Goal: Task Accomplishment & Management: Manage account settings

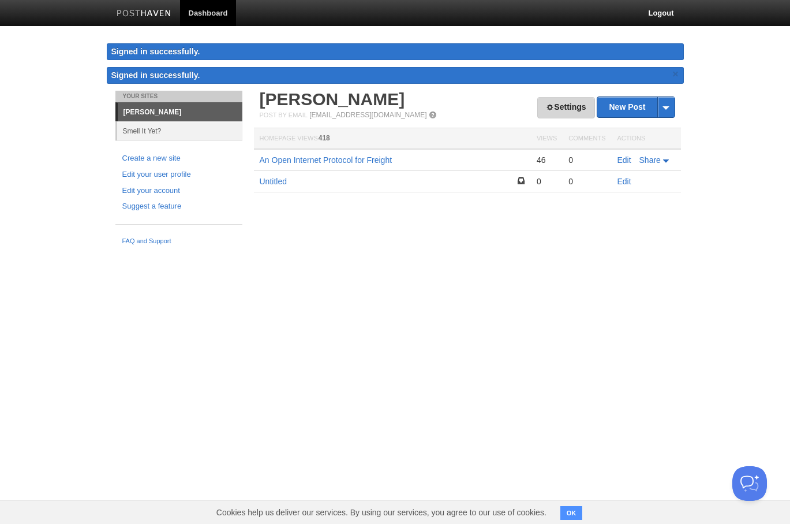
click at [555, 100] on link "Settings" at bounding box center [565, 107] width 57 height 21
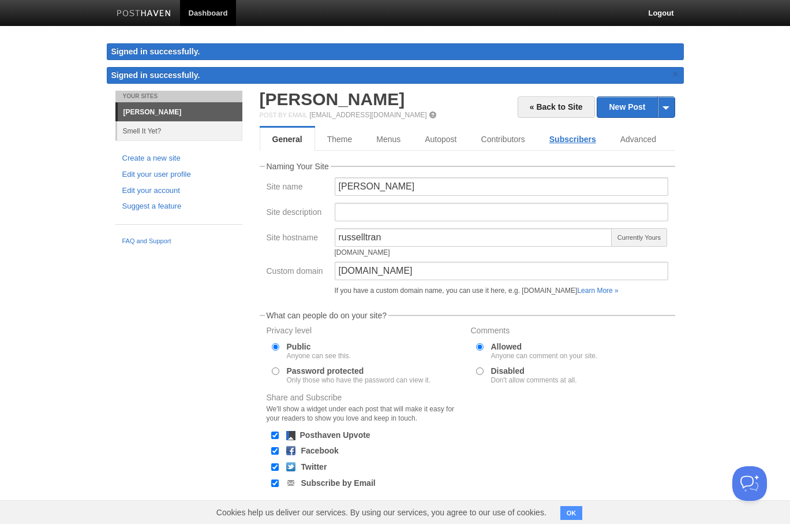
click at [576, 134] on link "Subscribers" at bounding box center [572, 139] width 71 height 23
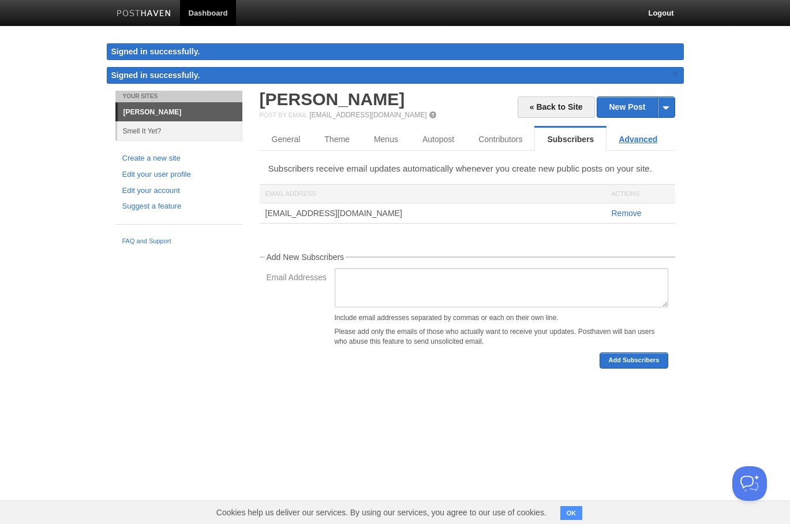
click at [637, 139] on link "Advanced" at bounding box center [638, 139] width 63 height 23
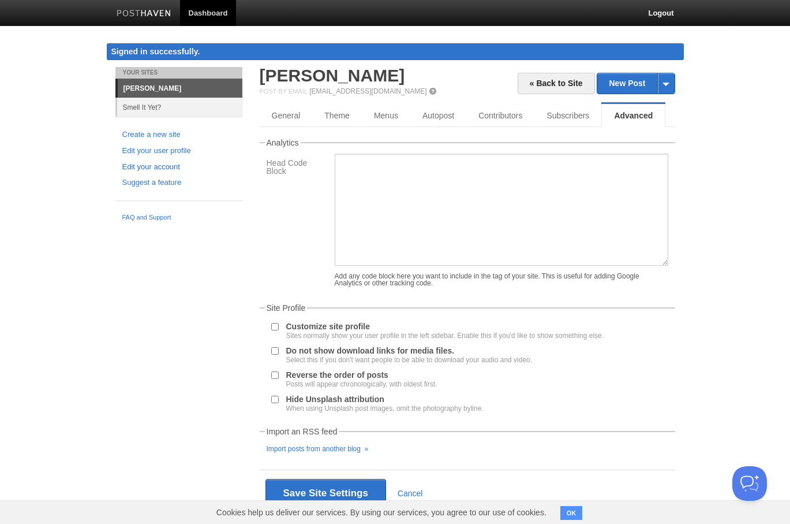
click at [170, 167] on link "Edit your account" at bounding box center [178, 167] width 113 height 12
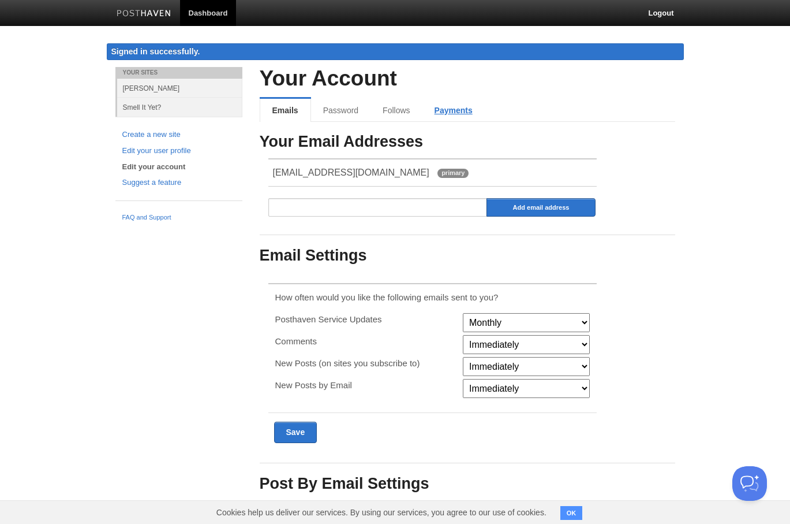
click at [446, 116] on link "Payments" at bounding box center [454, 110] width 62 height 23
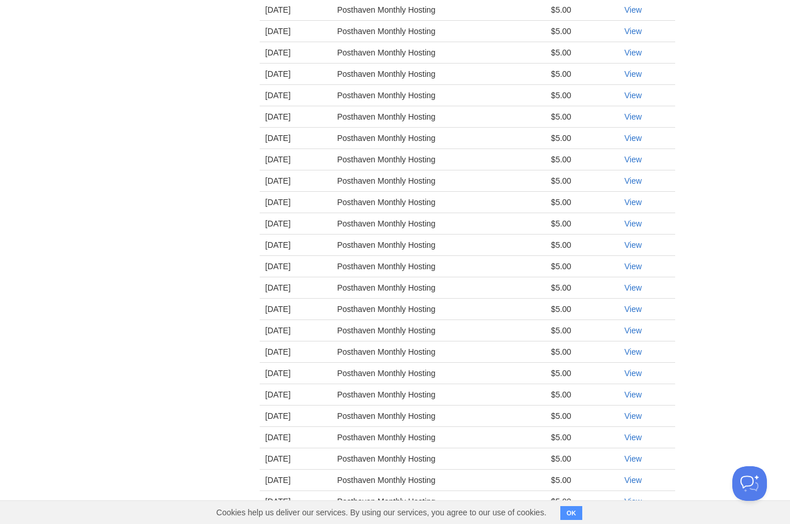
scroll to position [817, 0]
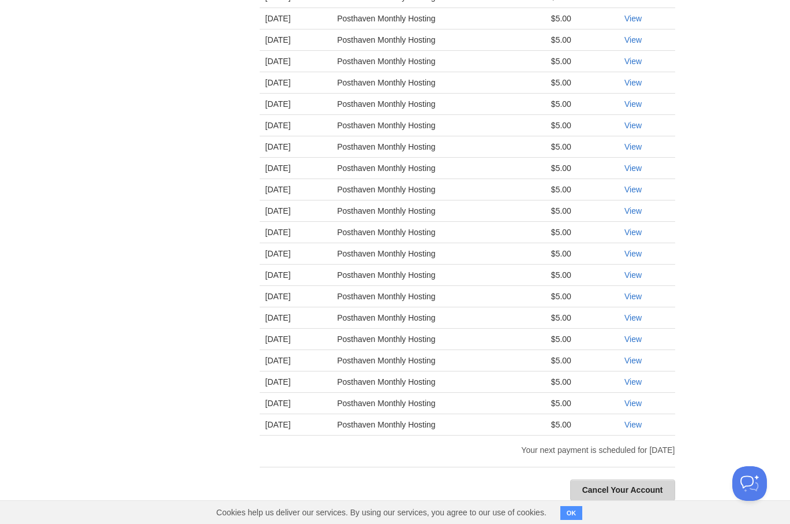
click at [624, 481] on link "Cancel Your Account" at bounding box center [622, 489] width 105 height 21
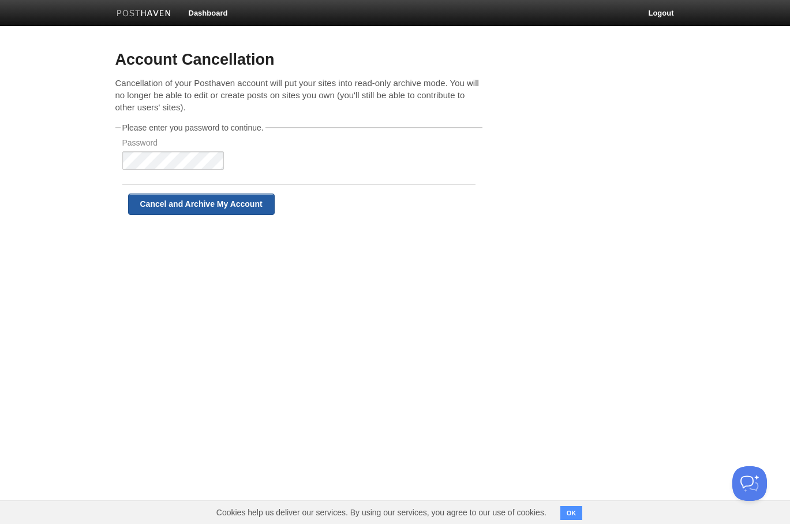
click at [214, 204] on input "Cancel and Archive My Account" at bounding box center [201, 203] width 147 height 21
